Goal: Task Accomplishment & Management: Manage account settings

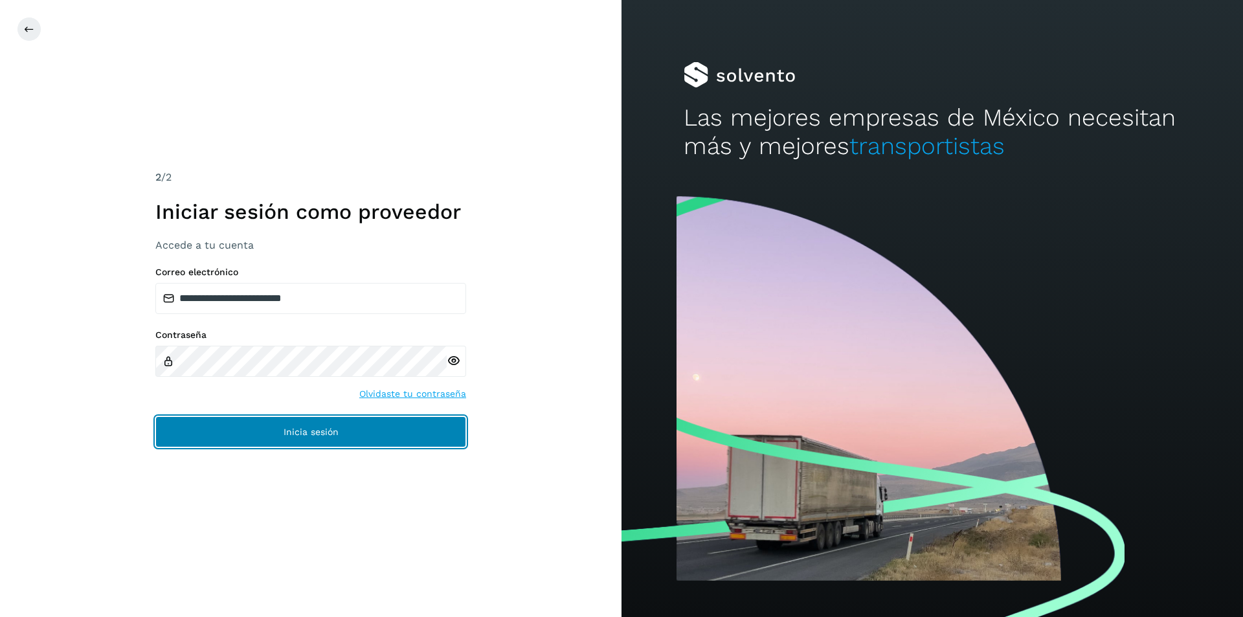
click at [278, 429] on button "Inicia sesión" at bounding box center [310, 431] width 311 height 31
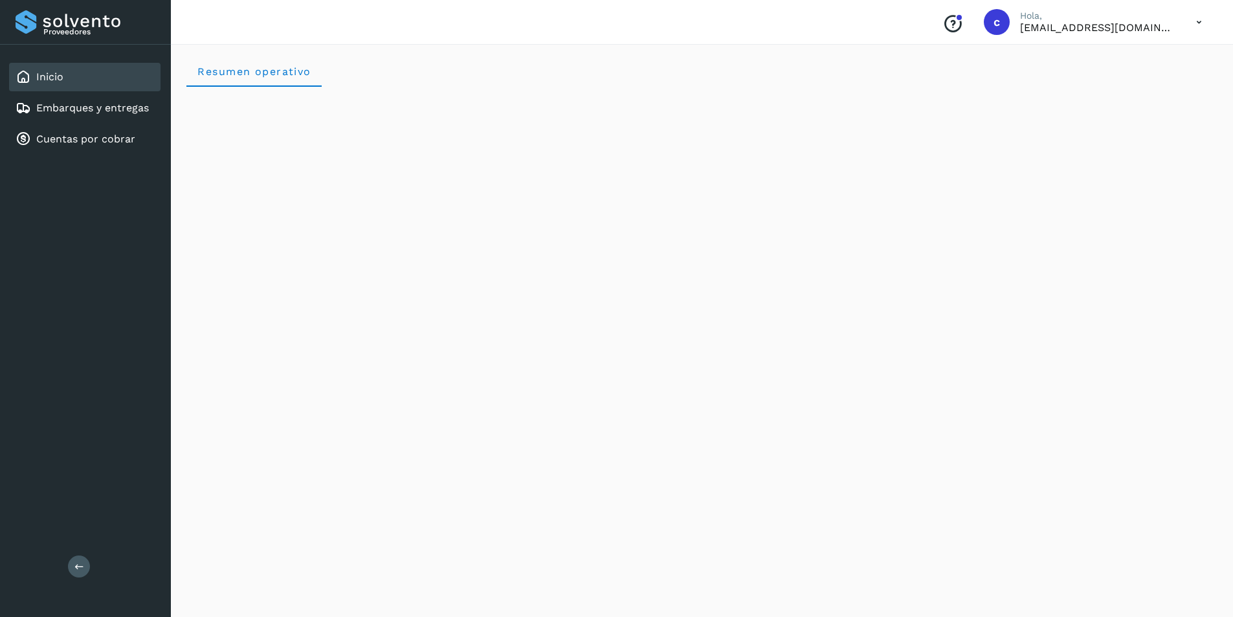
click at [1203, 12] on icon at bounding box center [1199, 22] width 27 height 27
click at [1171, 61] on div "Cerrar sesión" at bounding box center [1135, 58] width 154 height 25
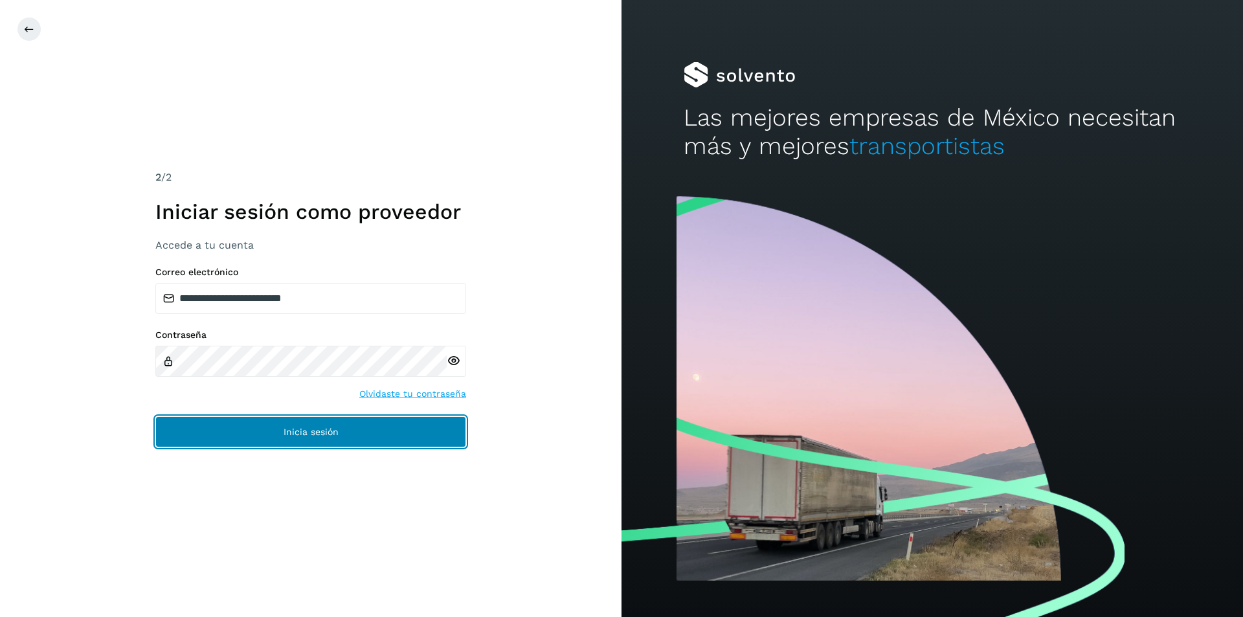
click at [349, 441] on button "Inicia sesión" at bounding box center [310, 431] width 311 height 31
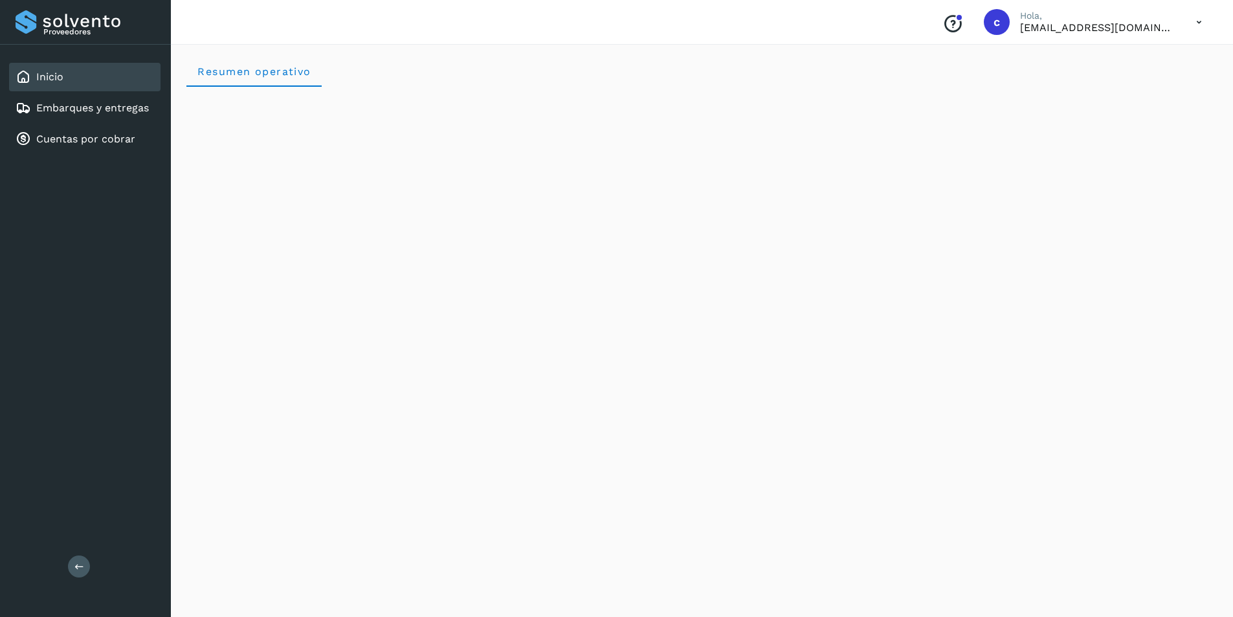
click at [1193, 14] on icon at bounding box center [1199, 22] width 27 height 27
click at [1140, 68] on div "Cerrar sesión" at bounding box center [1135, 58] width 154 height 25
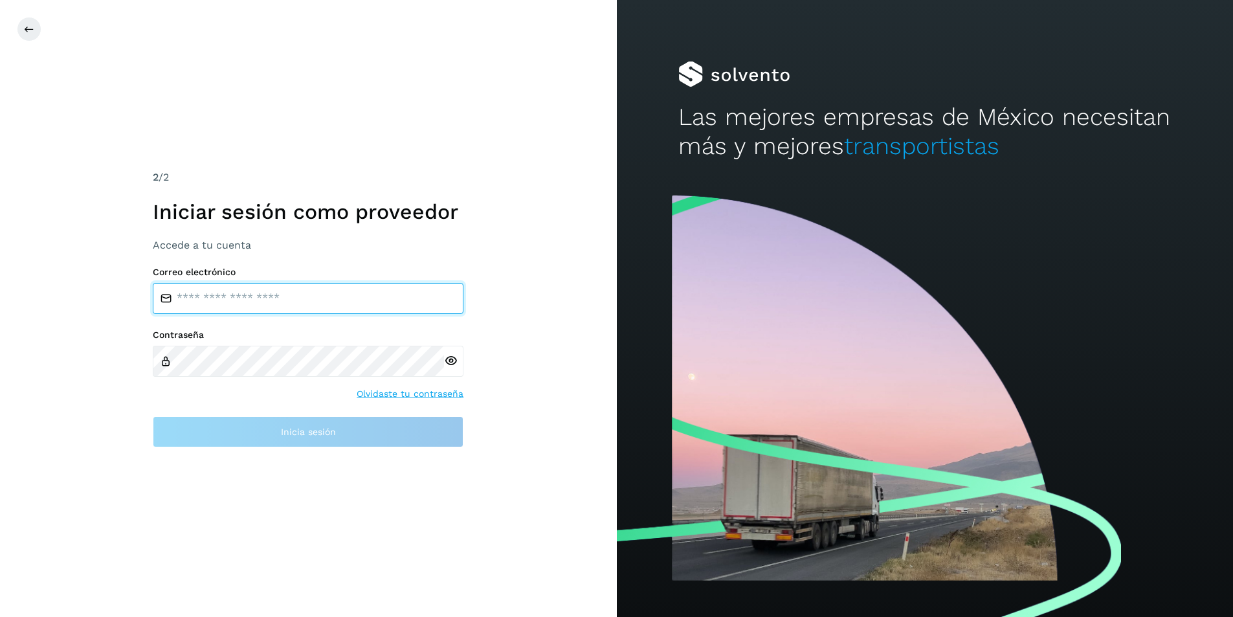
type input "**********"
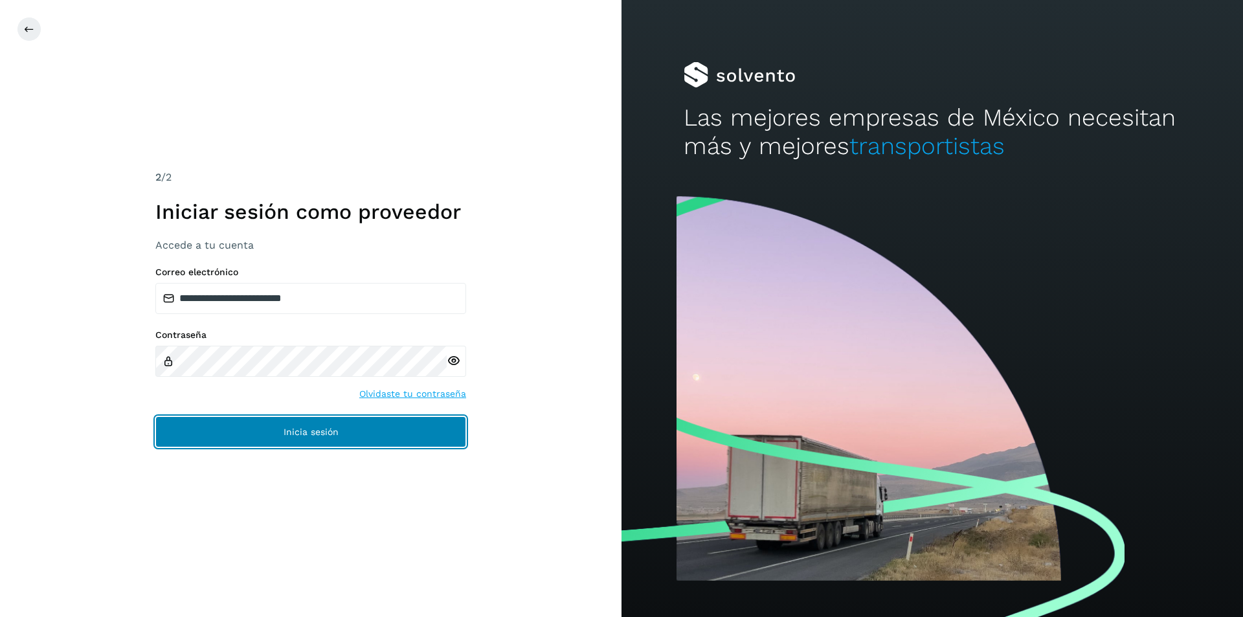
click at [297, 420] on button "Inicia sesión" at bounding box center [310, 431] width 311 height 31
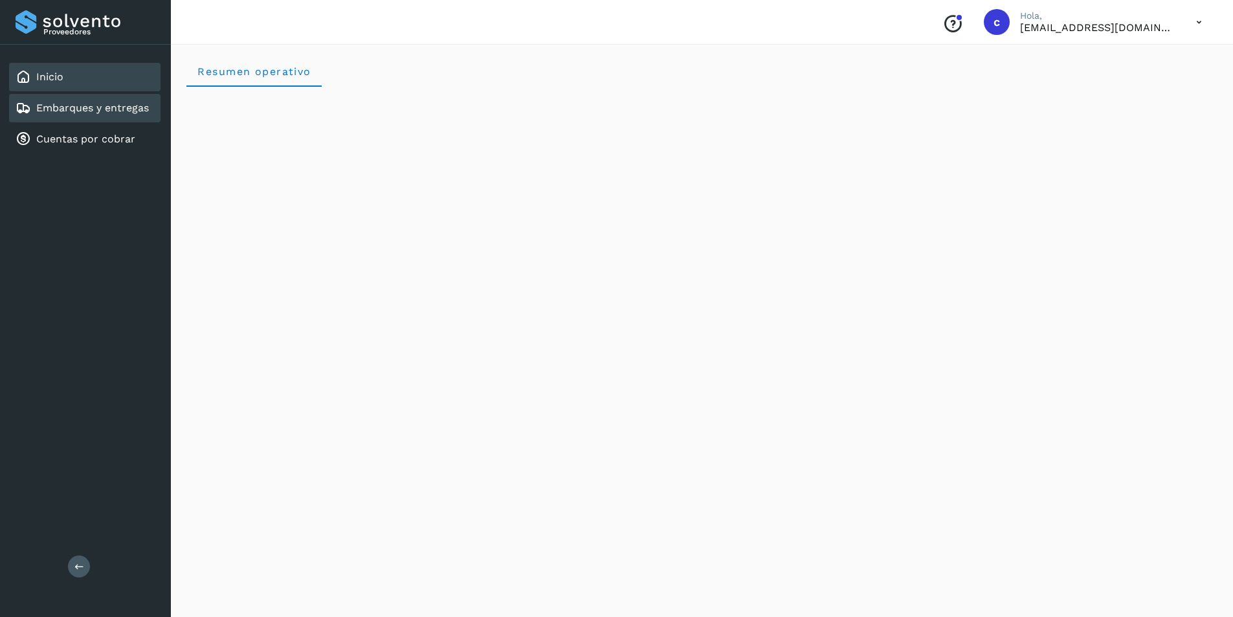
click at [119, 108] on link "Embarques y entregas" at bounding box center [92, 108] width 113 height 12
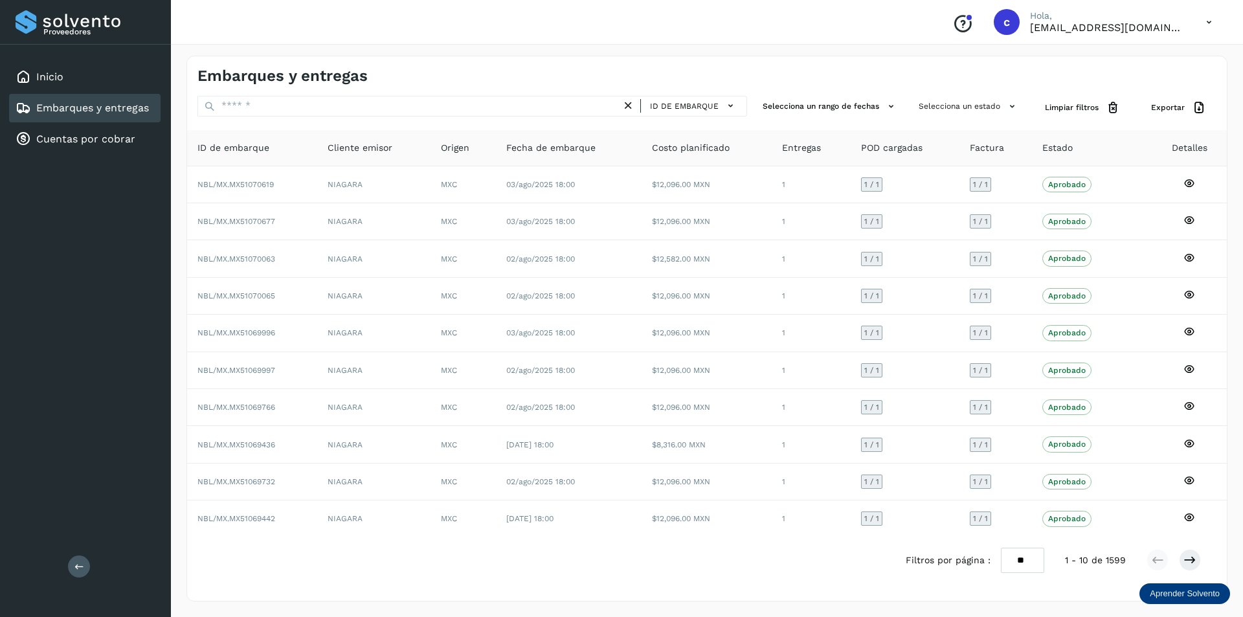
click at [1205, 21] on icon at bounding box center [1208, 22] width 27 height 27
click at [1142, 47] on div "Cerrar sesión" at bounding box center [1144, 58] width 154 height 25
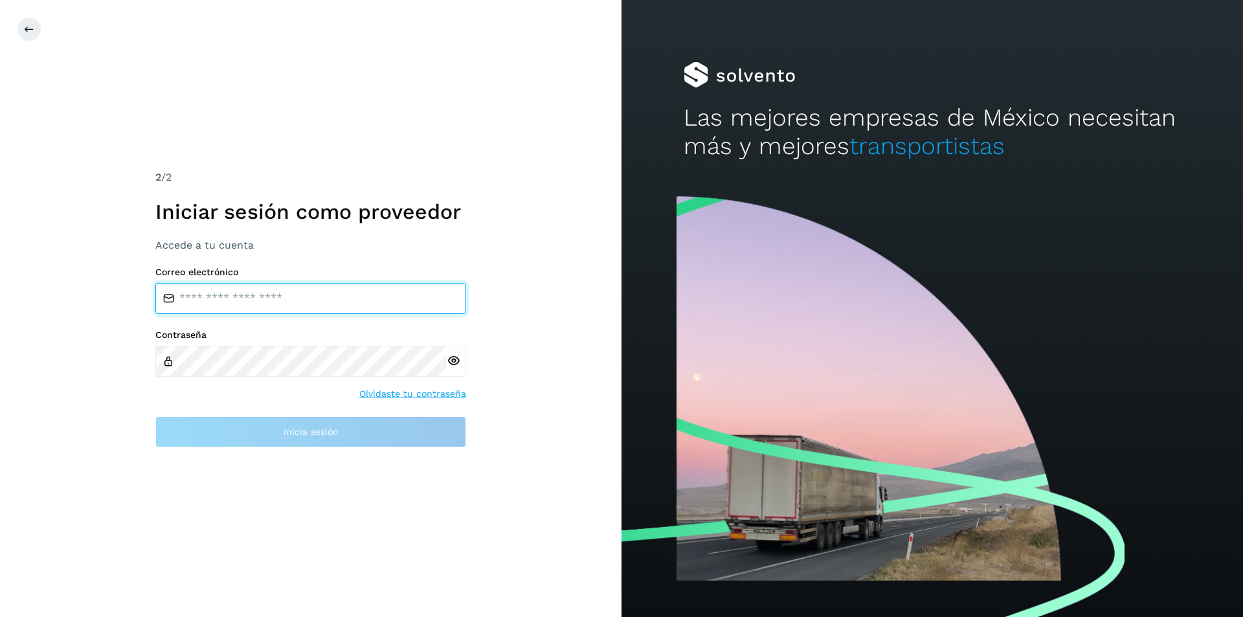
type input "**********"
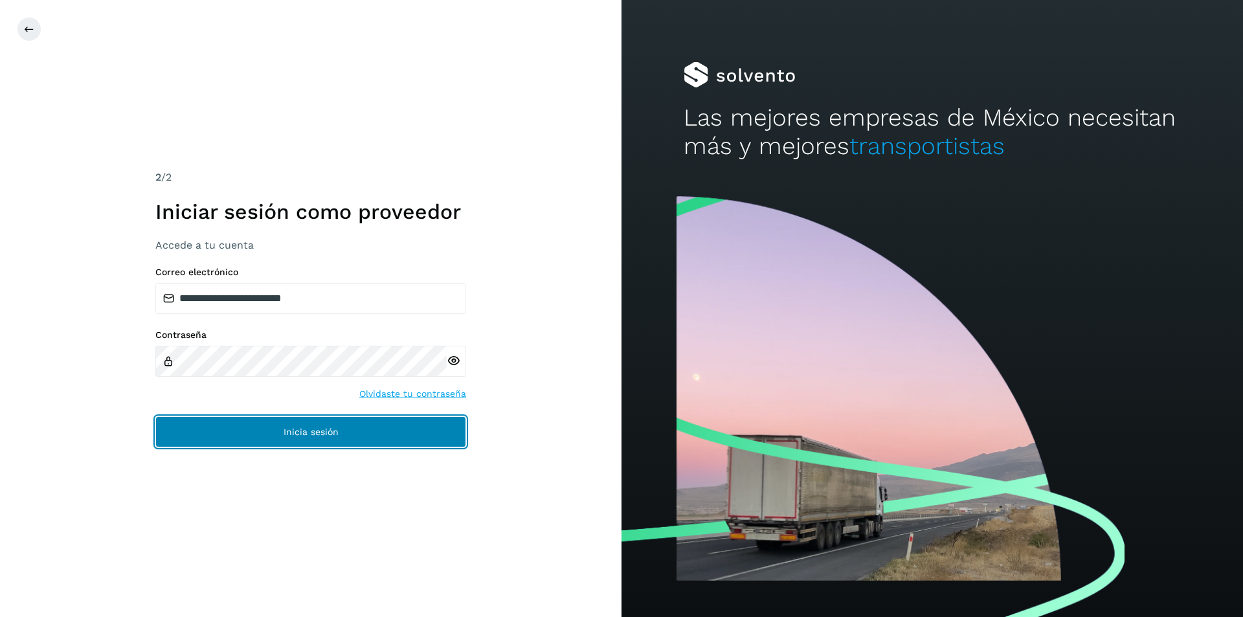
click at [197, 445] on button "Inicia sesión" at bounding box center [310, 431] width 311 height 31
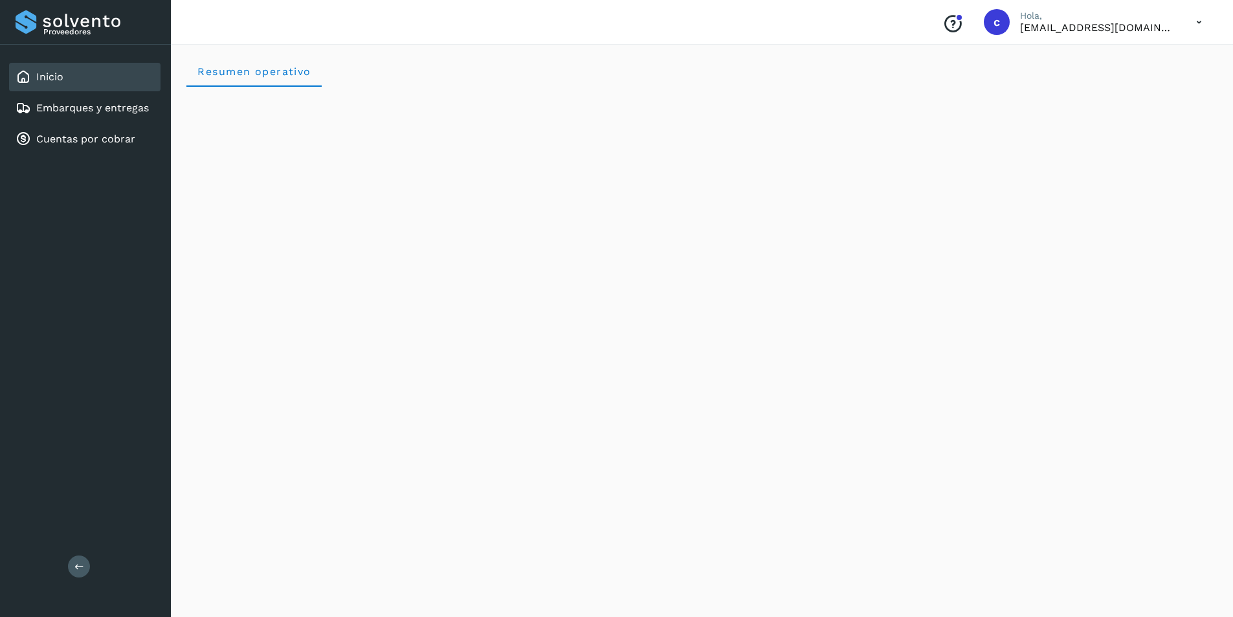
click at [1202, 20] on icon at bounding box center [1199, 22] width 27 height 27
click at [1096, 65] on div "Cerrar sesión" at bounding box center [1135, 58] width 154 height 25
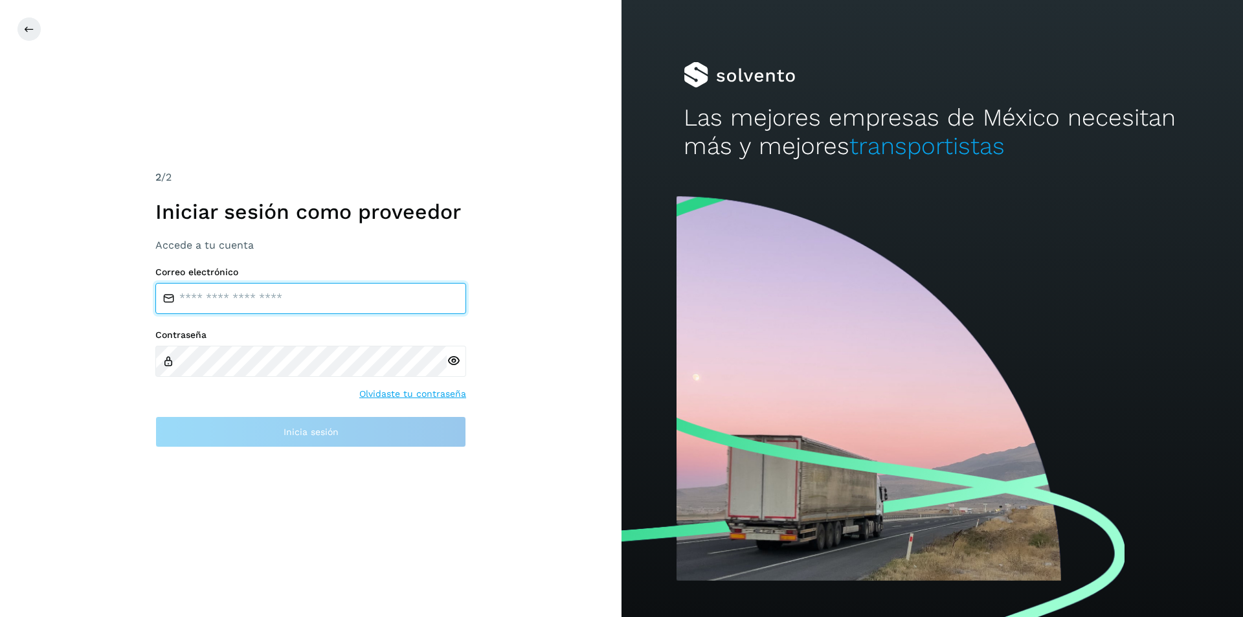
type input "**********"
